Goal: Task Accomplishment & Management: Manage account settings

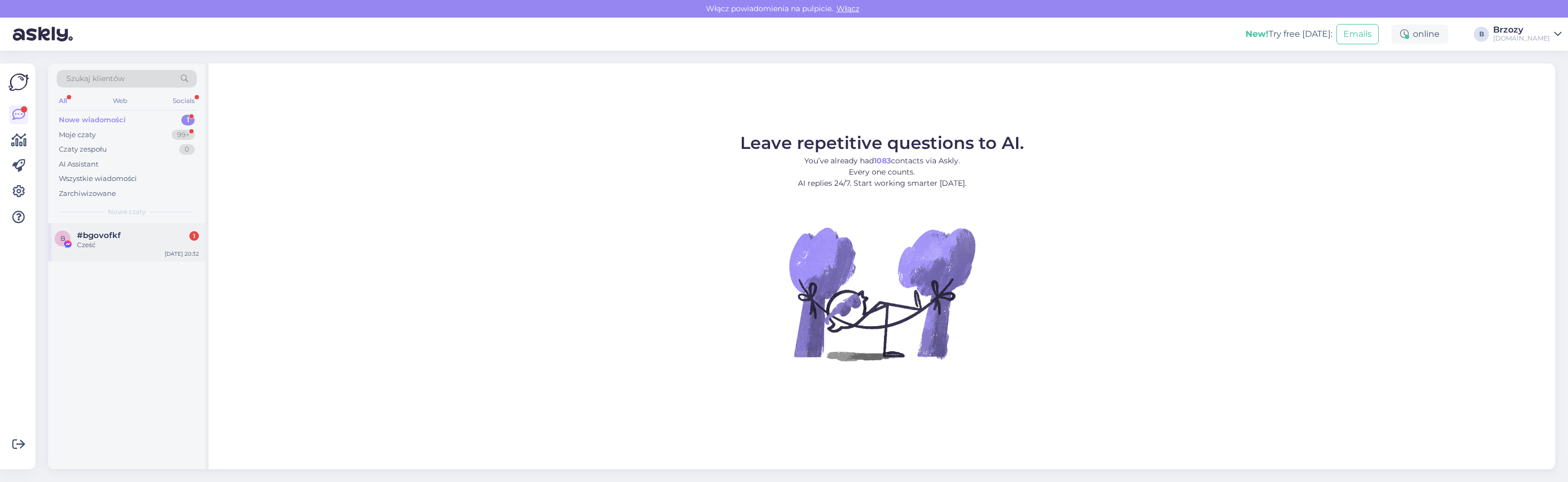
click at [101, 243] on div "Cześć" at bounding box center [138, 245] width 122 height 9
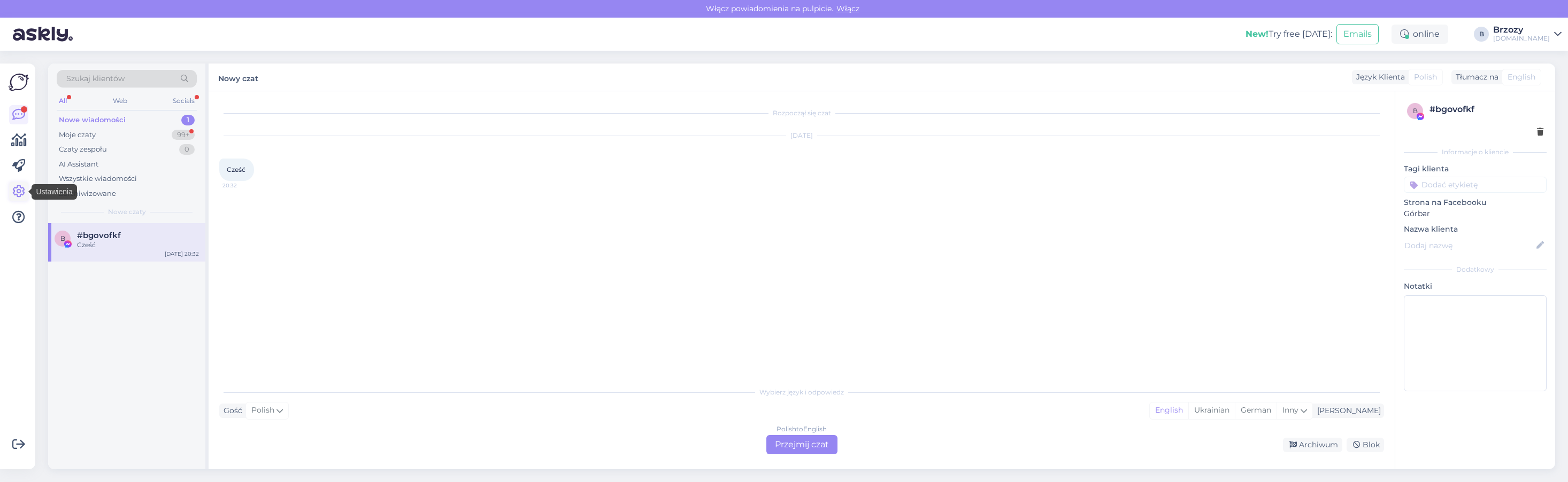
click at [18, 188] on icon at bounding box center [19, 192] width 13 height 13
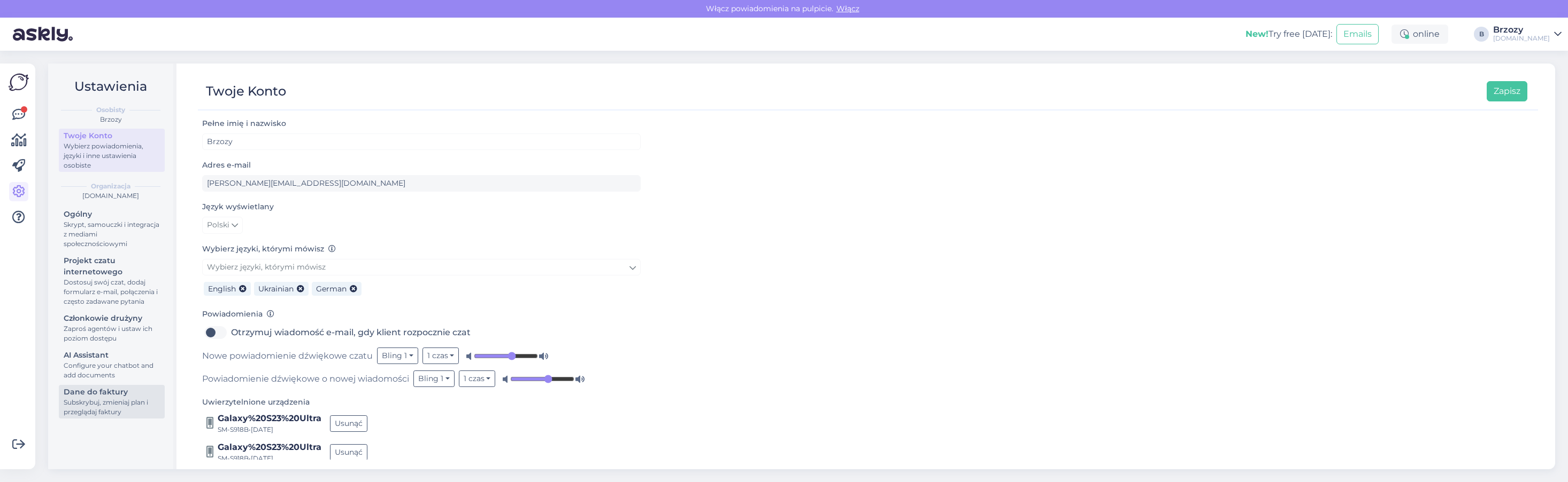
click at [81, 401] on div "Subskrybuj, zmieniaj plan i przeglądaj faktury" at bounding box center [111, 407] width 96 height 19
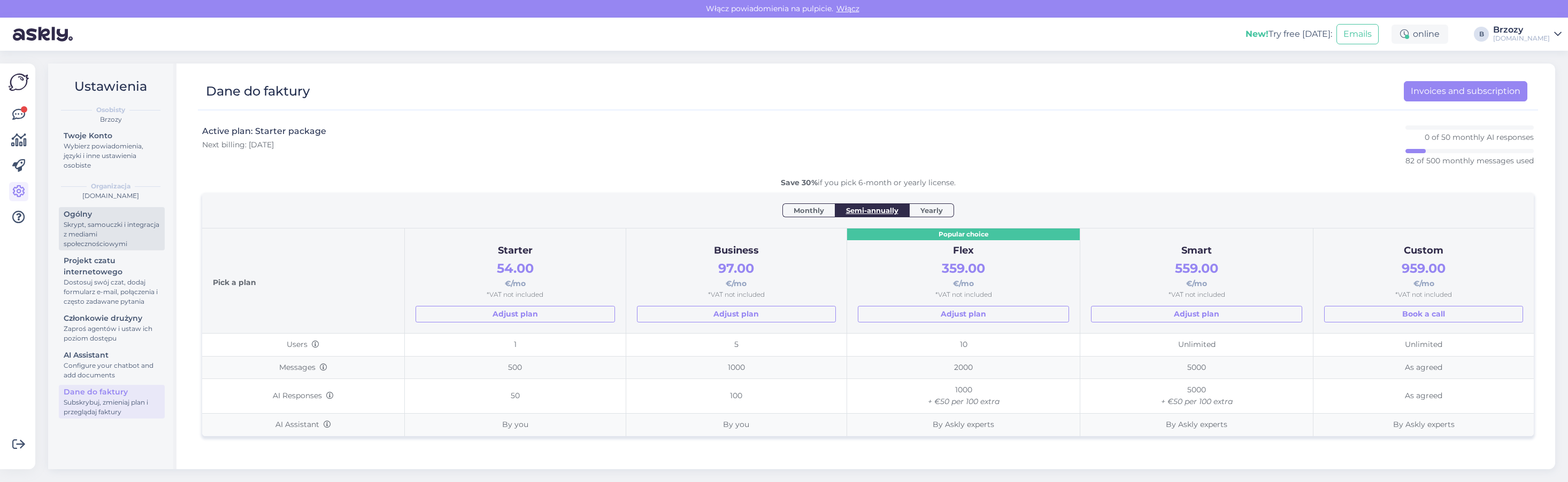
click at [91, 224] on div "Skrypt, samouczki i integracja z mediami społecznościowymi" at bounding box center [111, 234] width 96 height 29
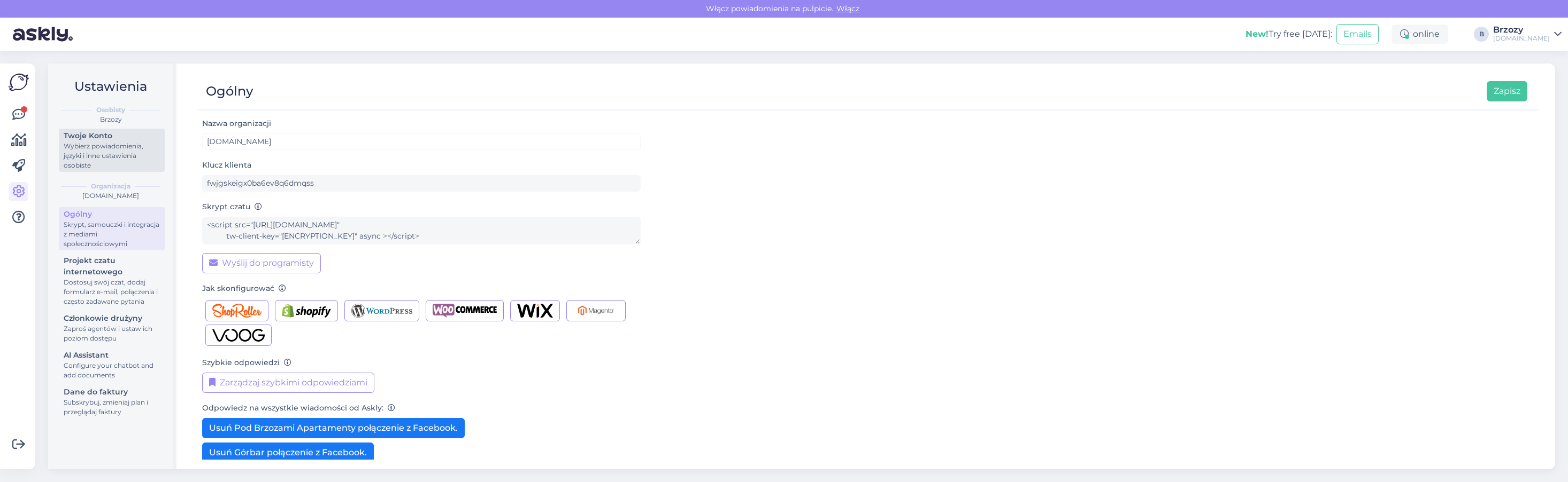
click at [99, 156] on div "Wybierz powiadomienia, języki i inne ustawienia osobiste" at bounding box center [111, 156] width 96 height 29
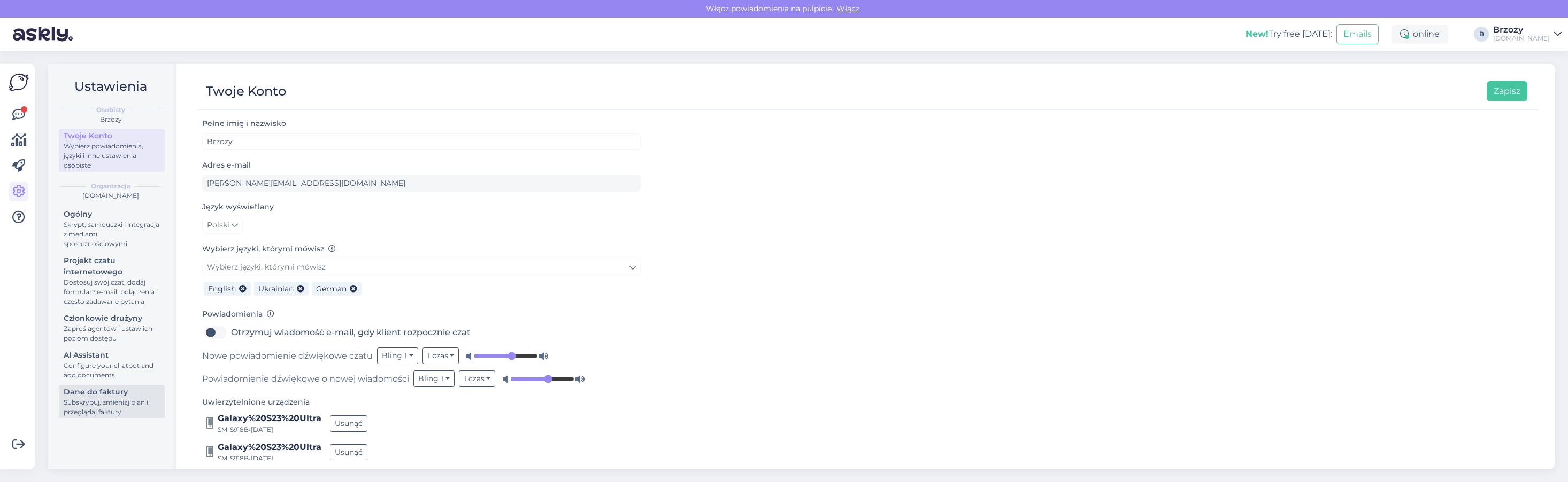
click at [119, 405] on div "Subskrybuj, zmieniaj plan i przeglądaj faktury" at bounding box center [111, 407] width 96 height 19
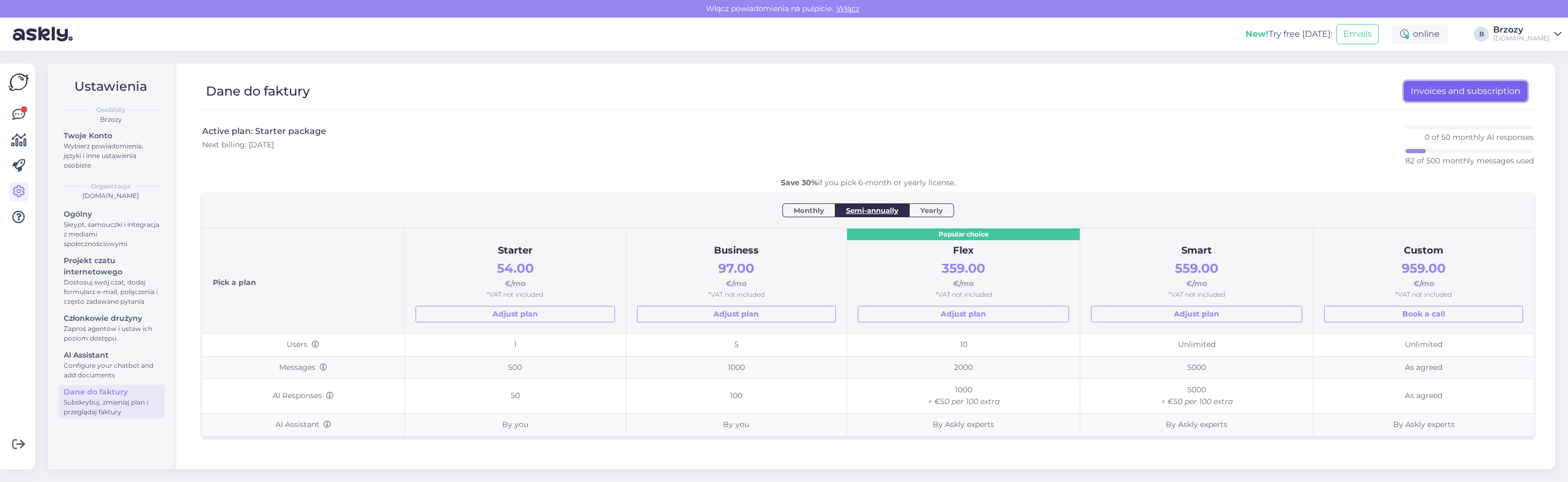
click at [1450, 91] on link "Invoices and subscription" at bounding box center [1465, 91] width 124 height 21
